Goal: Obtain resource: Download file/media

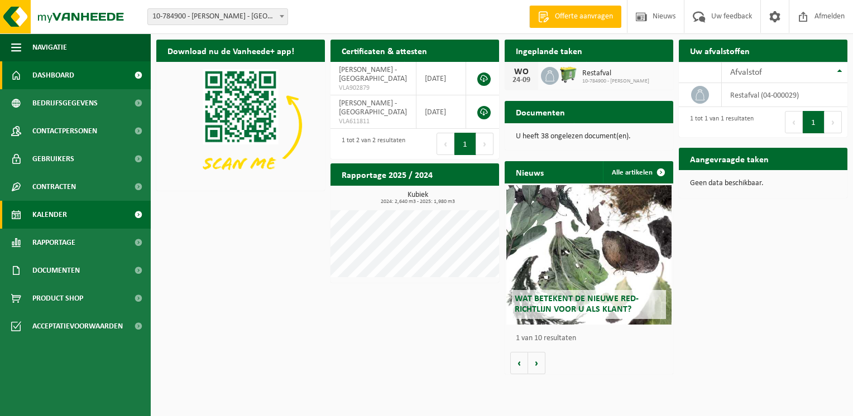
click at [65, 217] on span "Kalender" at bounding box center [49, 215] width 35 height 28
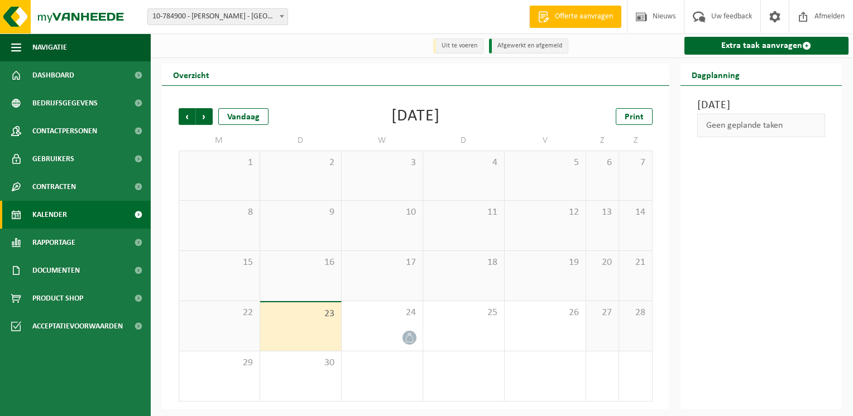
click at [328, 319] on span "23" at bounding box center [301, 314] width 70 height 12
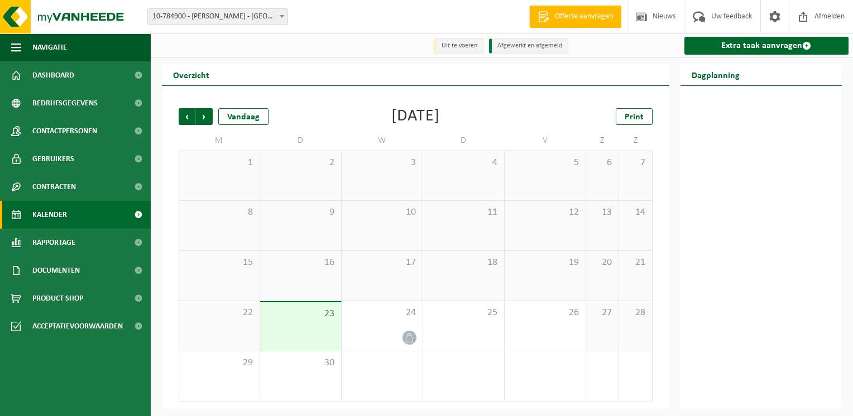
click at [328, 319] on span "23" at bounding box center [301, 314] width 70 height 12
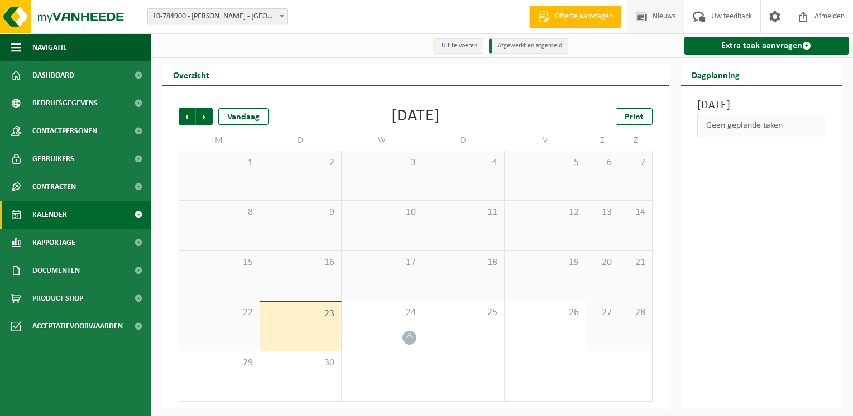
click at [664, 13] on span "Nieuws" at bounding box center [664, 16] width 28 height 33
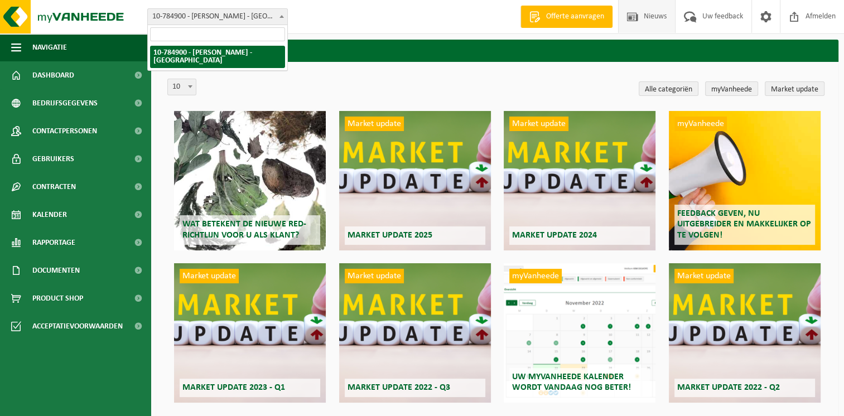
click at [282, 17] on b at bounding box center [282, 16] width 4 height 3
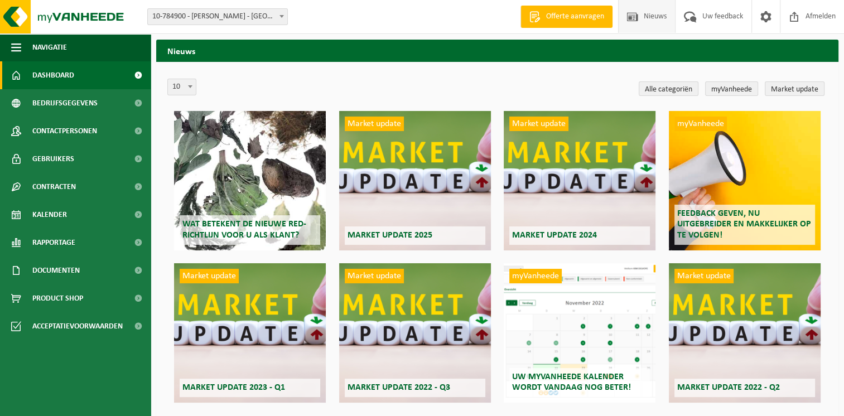
click at [60, 76] on span "Dashboard" at bounding box center [53, 75] width 42 height 28
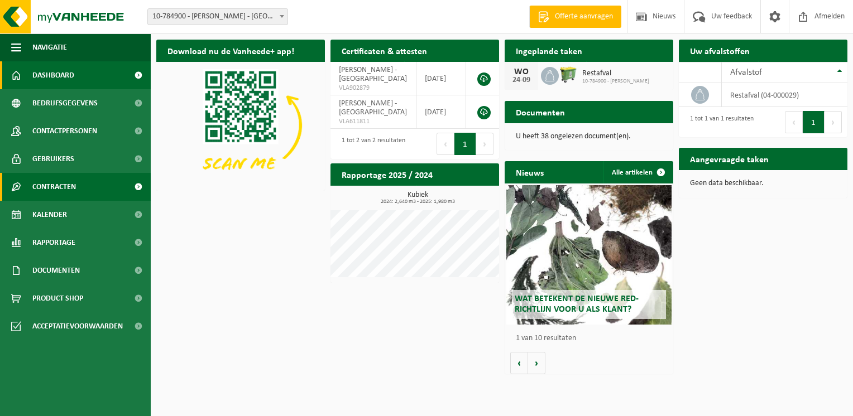
click at [127, 187] on span at bounding box center [138, 187] width 25 height 28
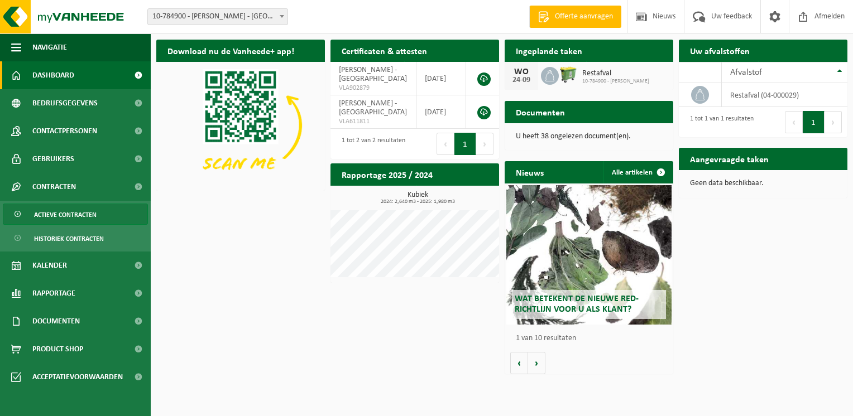
click at [120, 216] on link "Actieve contracten" at bounding box center [75, 214] width 145 height 21
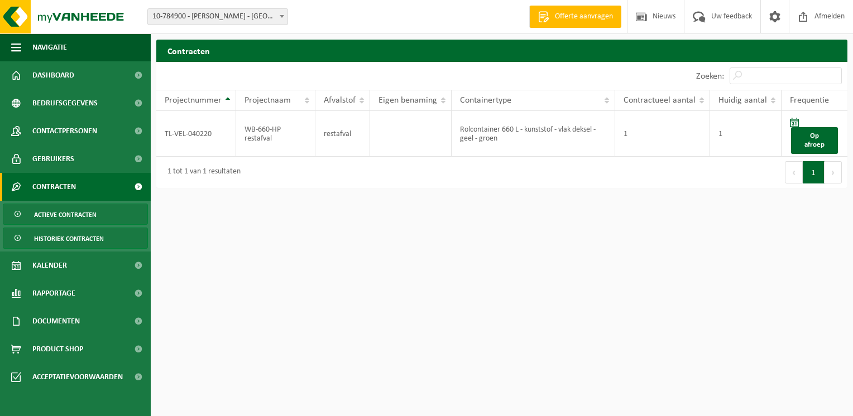
click at [91, 245] on span "Historiek contracten" at bounding box center [69, 238] width 70 height 21
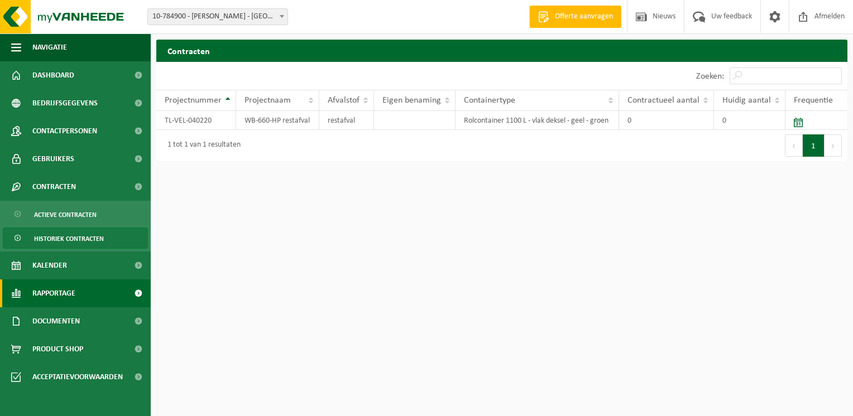
click at [89, 295] on link "Rapportage" at bounding box center [75, 294] width 151 height 28
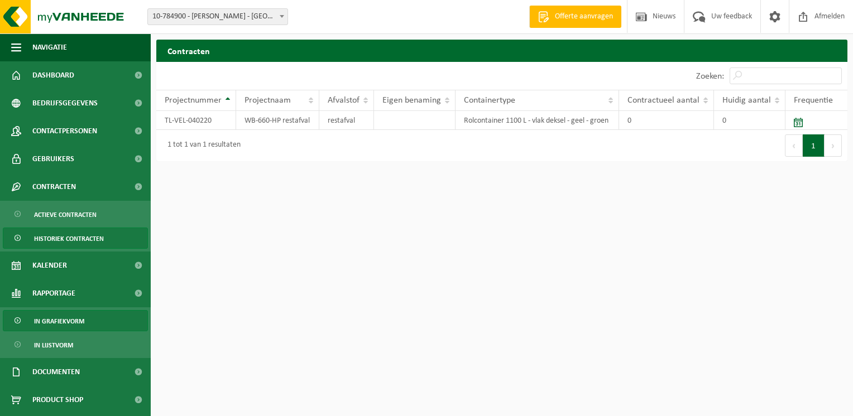
click at [83, 318] on span "In grafiekvorm" at bounding box center [59, 321] width 50 height 21
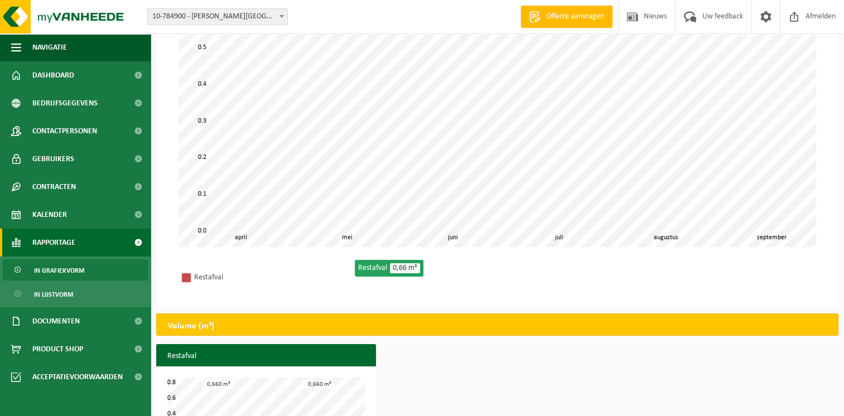
scroll to position [167, 0]
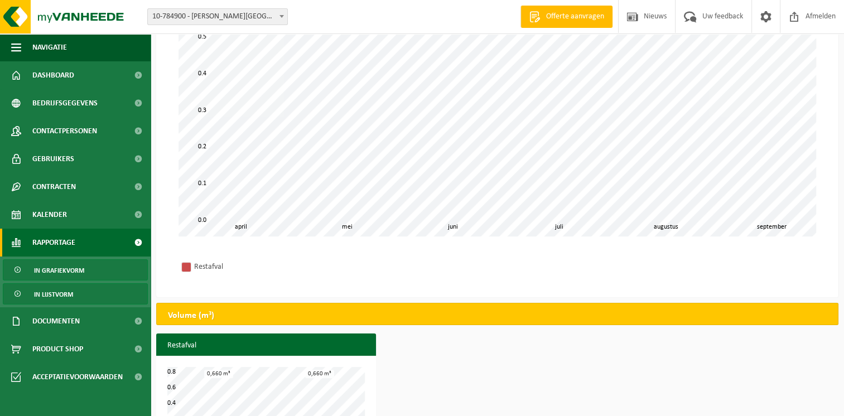
click at [69, 290] on span "In lijstvorm" at bounding box center [53, 294] width 39 height 21
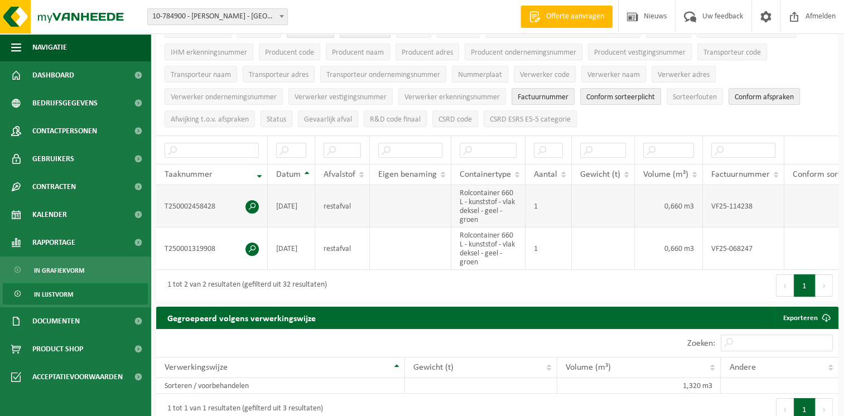
scroll to position [112, 0]
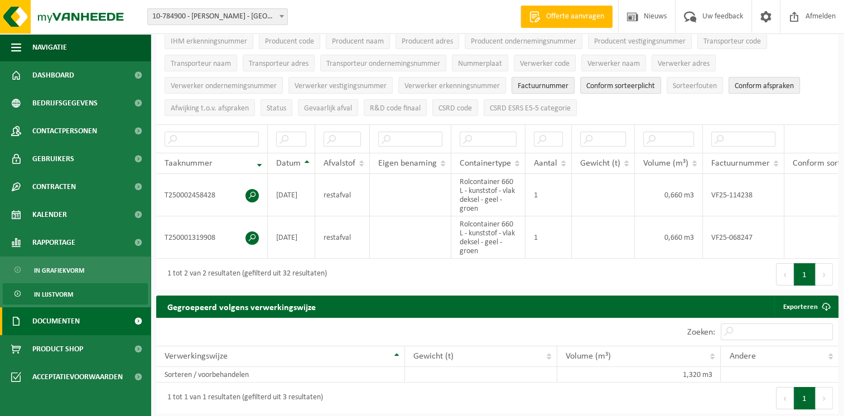
click at [83, 329] on link "Documenten" at bounding box center [75, 322] width 151 height 28
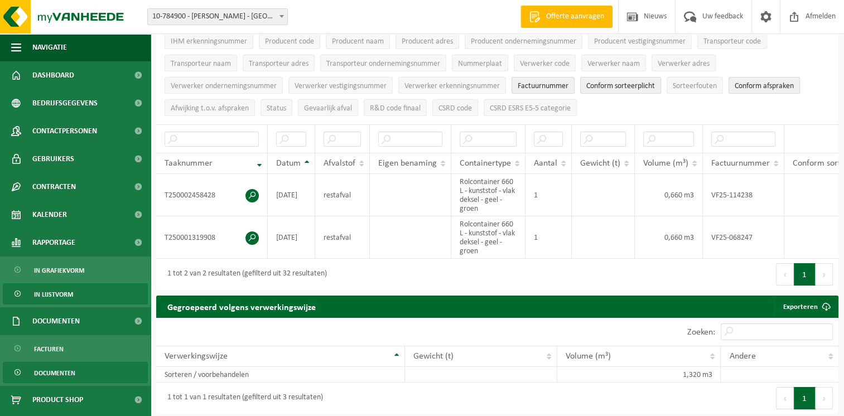
click at [78, 369] on link "Documenten" at bounding box center [75, 372] width 145 height 21
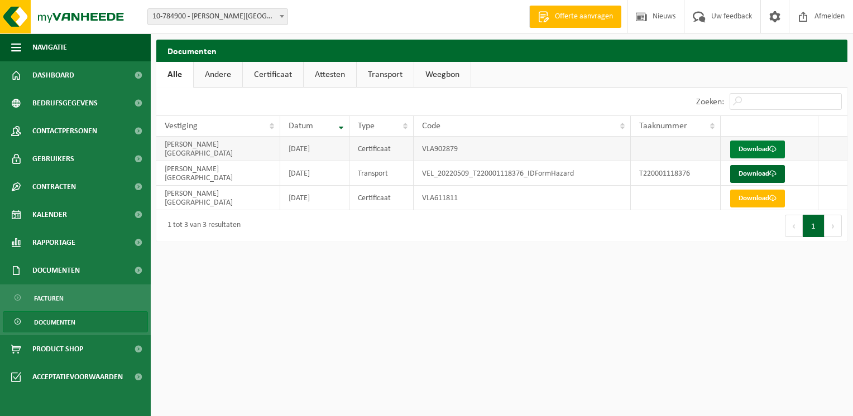
click at [747, 146] on link "Download" at bounding box center [757, 150] width 55 height 18
click at [79, 323] on link "Documenten" at bounding box center [75, 321] width 145 height 21
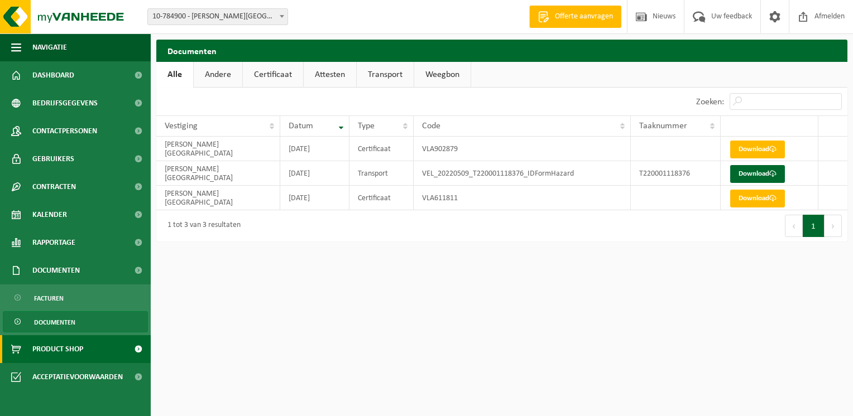
click at [103, 352] on link "Product Shop" at bounding box center [75, 349] width 151 height 28
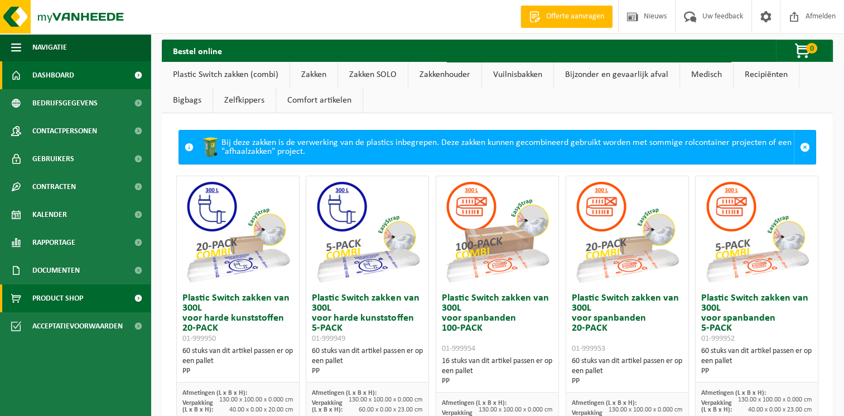
click at [95, 73] on link "Dashboard" at bounding box center [75, 75] width 151 height 28
